Goal: Task Accomplishment & Management: Manage account settings

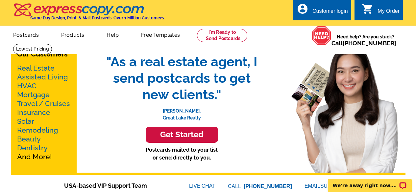
click at [341, 9] on div "Customer login" at bounding box center [330, 12] width 36 height 9
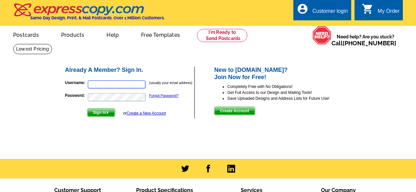
type input "[PERSON_NAME][EMAIL_ADDRESS][DOMAIN_NAME]"
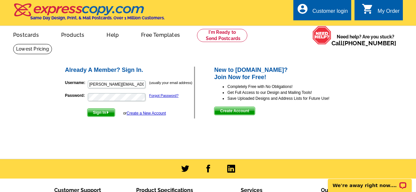
click at [95, 113] on span "Sign In" at bounding box center [100, 113] width 27 height 8
